Goal: Find specific page/section: Find specific page/section

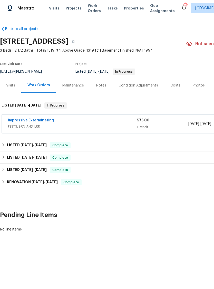
click at [51, 122] on link "Impressive Exterminating" at bounding box center [31, 121] width 46 height 4
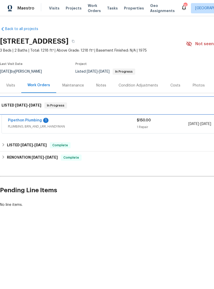
click at [38, 114] on div "LISTED 9/16/25 - 9/18/25 In Progress" at bounding box center [145, 105] width 290 height 16
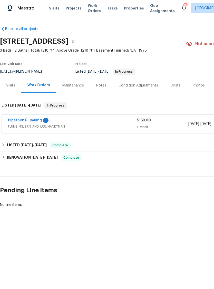
click at [36, 122] on link "Pipethon Plumbing" at bounding box center [25, 121] width 34 height 4
